Goal: Download file/media

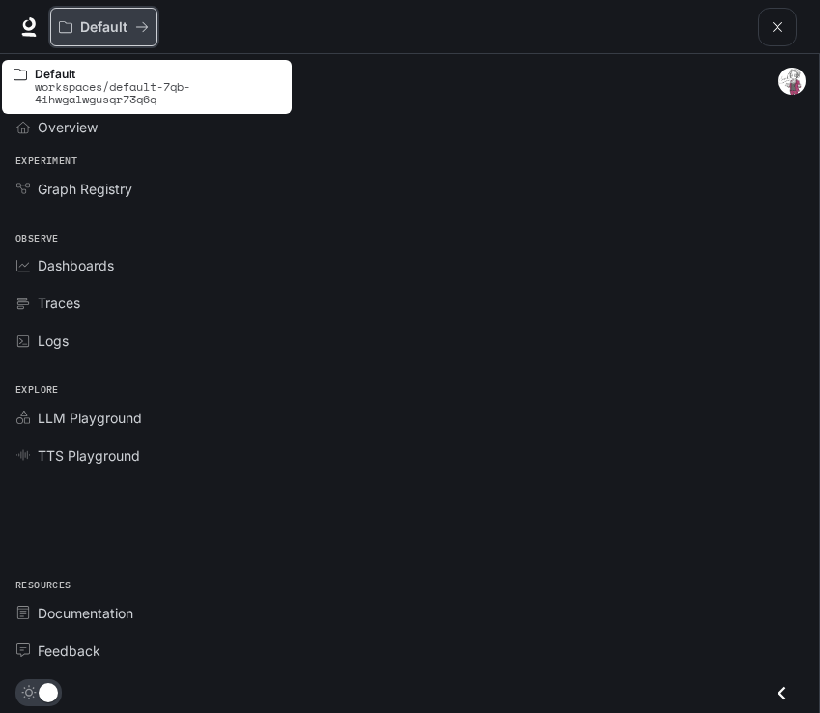
click at [125, 32] on p "Default" at bounding box center [103, 27] width 47 height 16
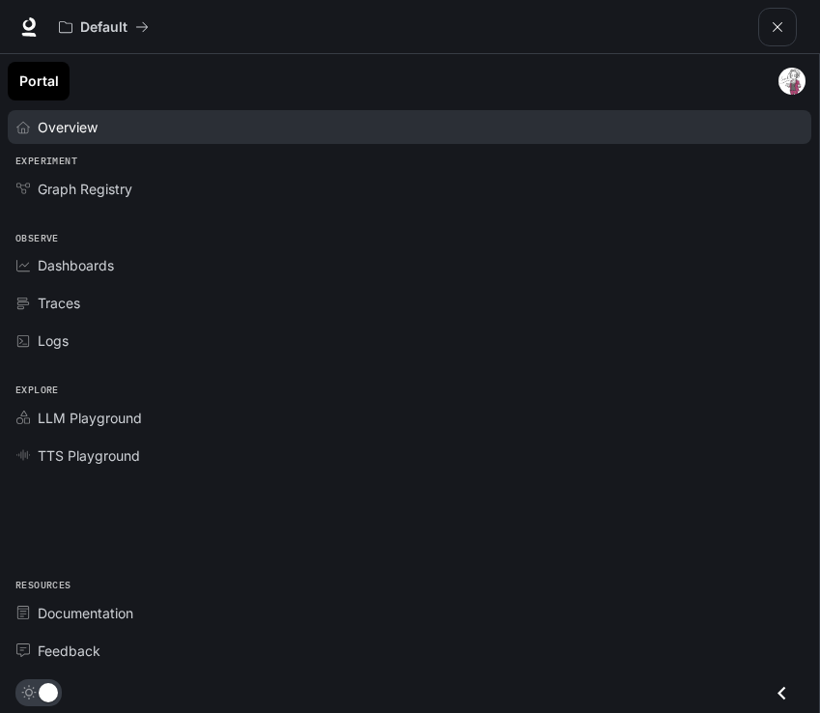
click at [86, 131] on span "Overview" at bounding box center [68, 127] width 60 height 20
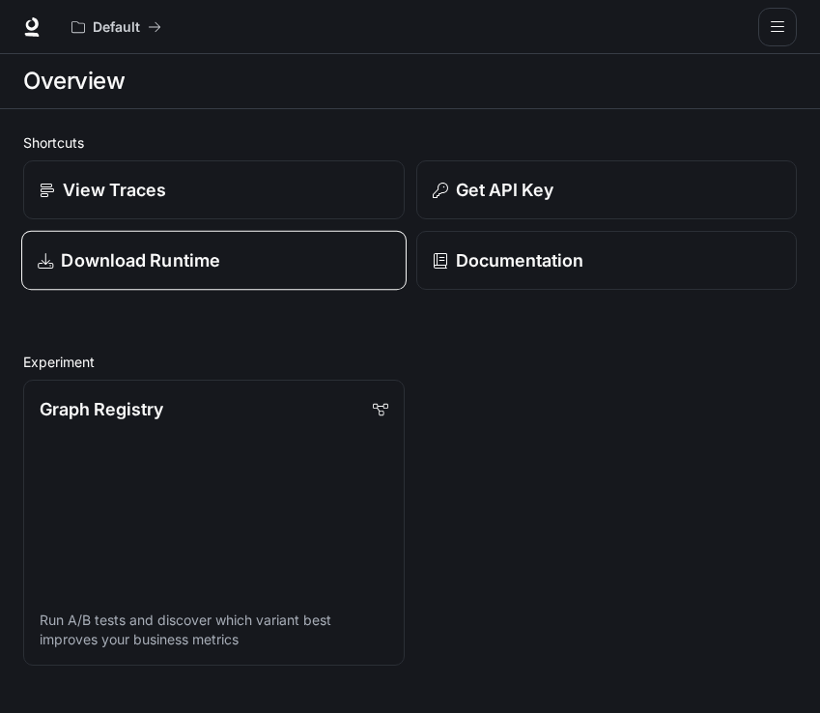
click at [179, 270] on p "Download Runtime" at bounding box center [140, 260] width 159 height 26
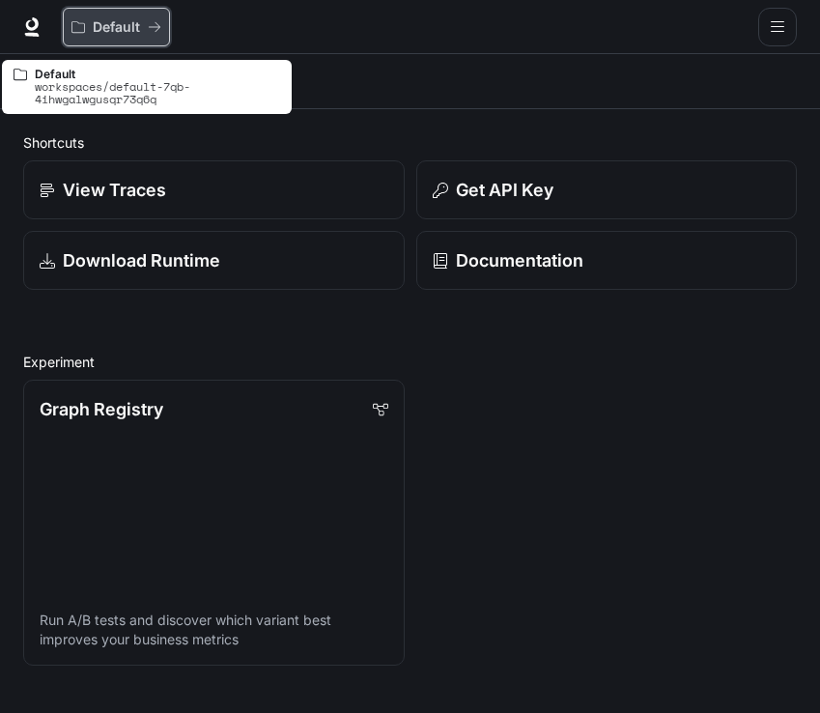
click at [91, 36] on button "Default" at bounding box center [116, 27] width 107 height 39
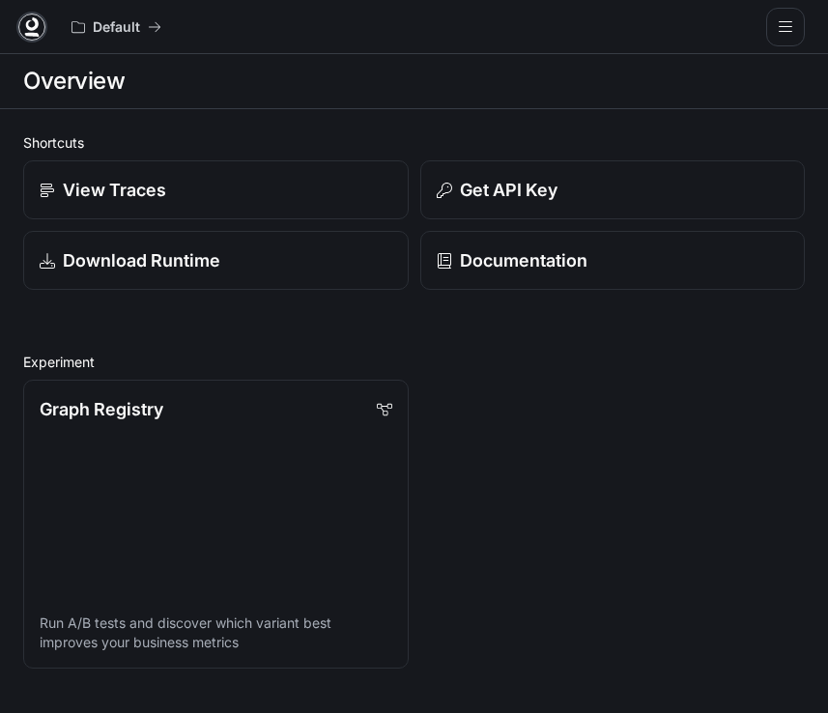
click at [30, 26] on icon at bounding box center [31, 26] width 19 height 19
click at [784, 26] on icon "open drawer" at bounding box center [778, 26] width 14 height 11
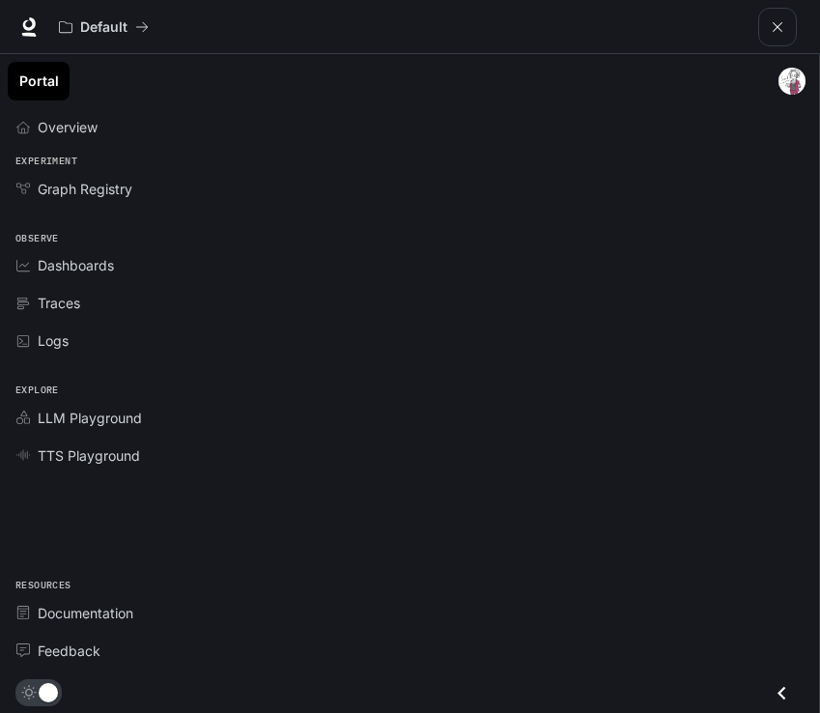
click at [33, 89] on link "Portal" at bounding box center [39, 81] width 62 height 39
click at [788, 25] on button "open drawer" at bounding box center [778, 27] width 39 height 39
